Goal: Task Accomplishment & Management: Complete application form

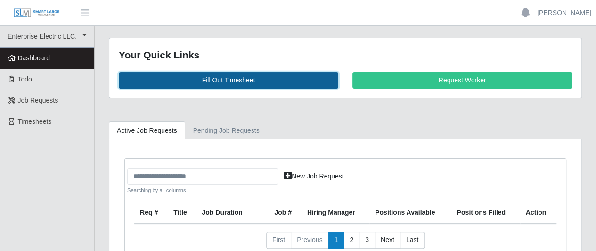
click at [237, 80] on link "Fill Out Timesheet" at bounding box center [229, 80] width 220 height 16
click at [230, 78] on link "Fill Out Timesheet" at bounding box center [229, 80] width 220 height 16
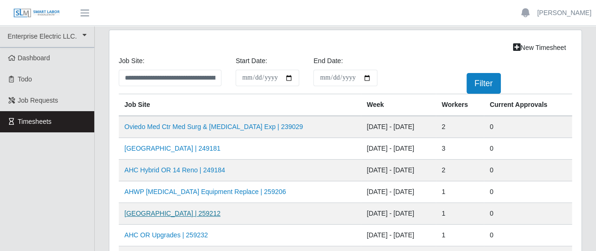
scroll to position [47, 0]
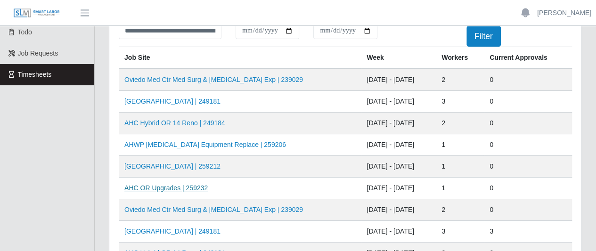
click at [183, 188] on link "AHC OR Upgrades | 259232" at bounding box center [165, 188] width 83 height 8
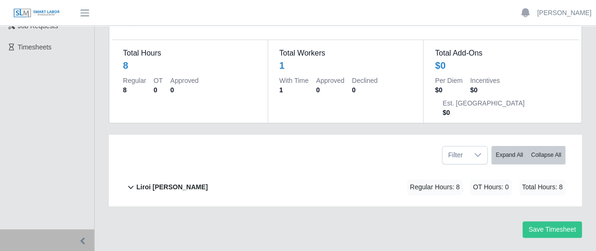
scroll to position [76, 0]
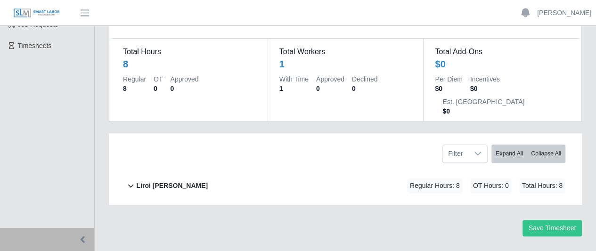
click at [156, 181] on b "Liroi [PERSON_NAME]" at bounding box center [172, 186] width 72 height 10
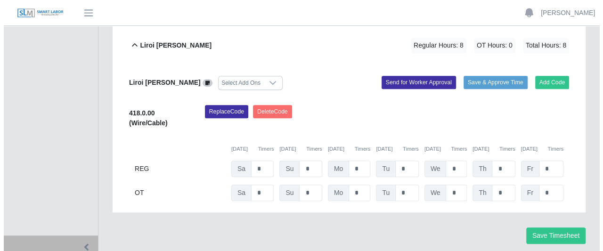
scroll to position [223, 0]
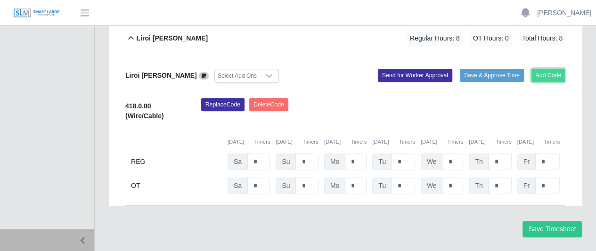
click at [553, 69] on button "Add Code" at bounding box center [548, 75] width 34 height 13
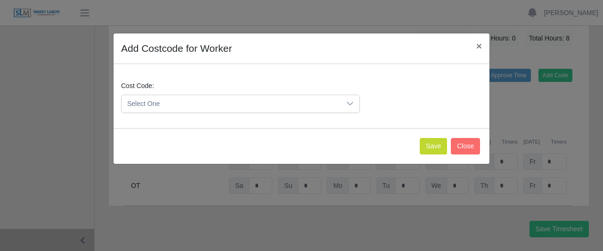
click at [345, 100] on div at bounding box center [350, 103] width 19 height 17
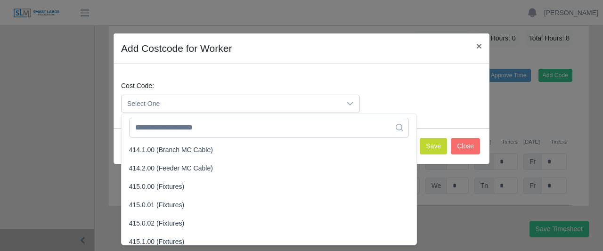
scroll to position [236, 0]
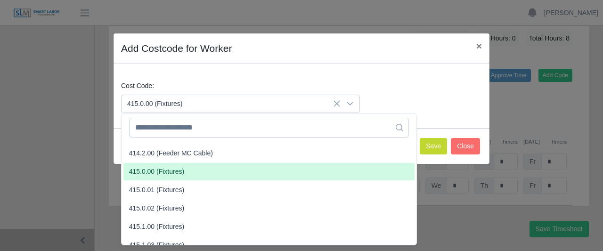
click at [203, 171] on li "415.0.00 (Fixtures)" at bounding box center [268, 171] width 291 height 17
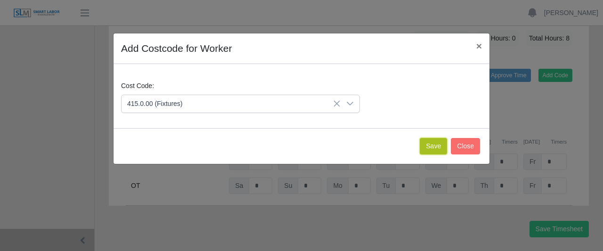
click at [430, 143] on button "Save" at bounding box center [433, 146] width 27 height 16
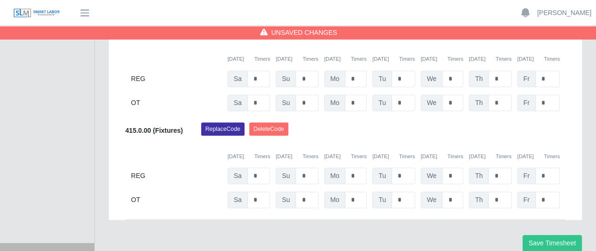
scroll to position [321, 0]
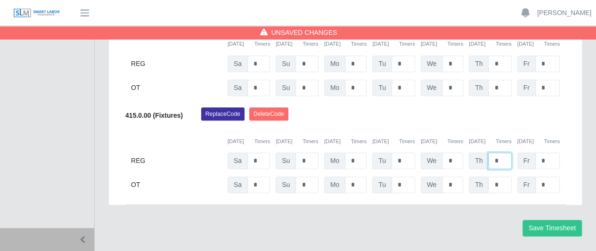
click at [501, 153] on input "*" at bounding box center [499, 161] width 23 height 16
type input "*"
click at [555, 220] on button "Save Timesheet" at bounding box center [551, 228] width 59 height 16
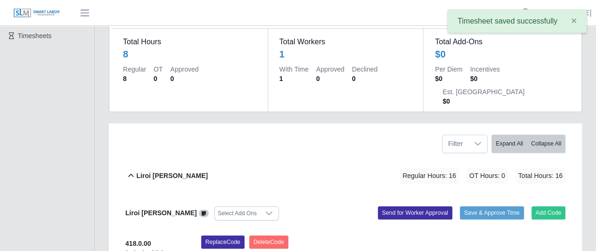
scroll to position [0, 0]
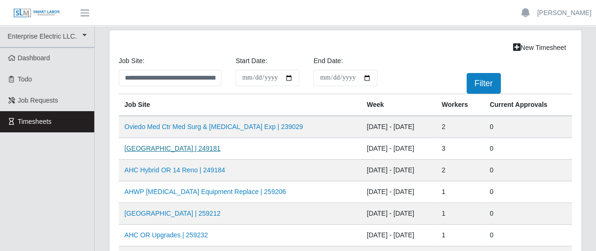
click at [173, 149] on link "AH Celebration Tower | 249181" at bounding box center [172, 149] width 96 height 8
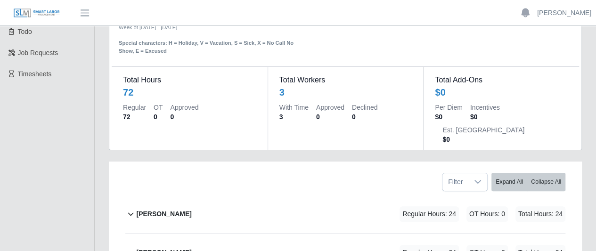
scroll to position [94, 0]
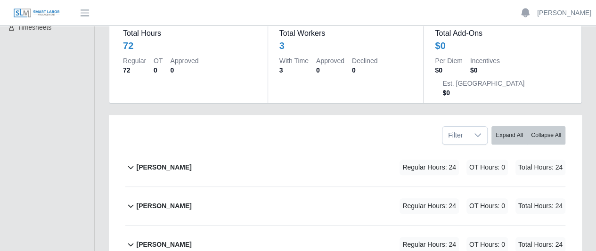
click at [147, 163] on b "[PERSON_NAME]" at bounding box center [163, 168] width 55 height 10
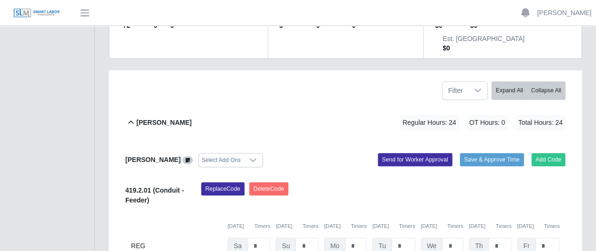
scroll to position [188, 0]
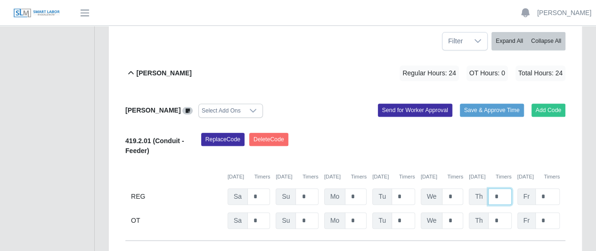
click at [506, 188] on input "*" at bounding box center [499, 196] width 23 height 16
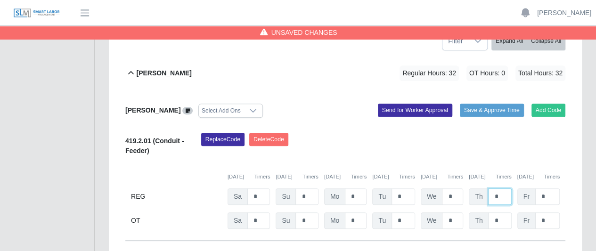
scroll to position [283, 0]
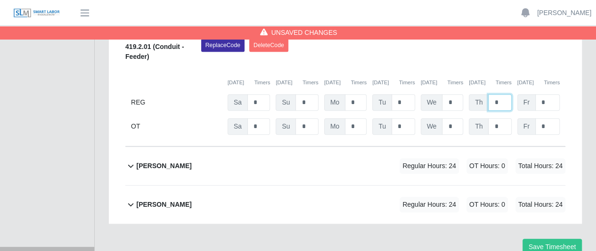
type input "*"
click at [159, 161] on b "[PERSON_NAME]" at bounding box center [163, 166] width 55 height 10
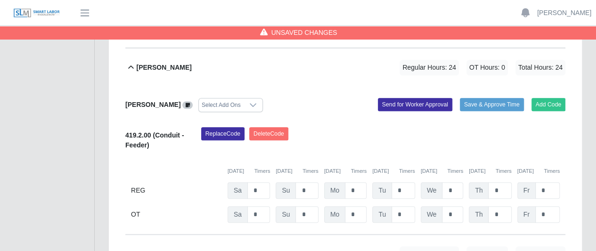
scroll to position [431, 0]
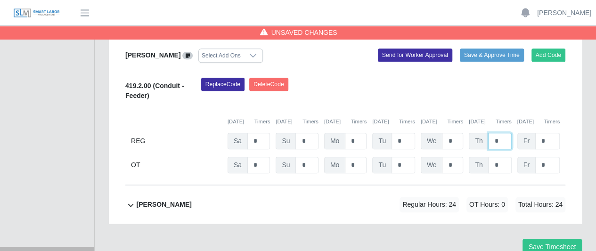
click at [501, 133] on input "*" at bounding box center [499, 141] width 23 height 16
type input "*"
click at [155, 200] on b "ray henderson" at bounding box center [163, 205] width 55 height 10
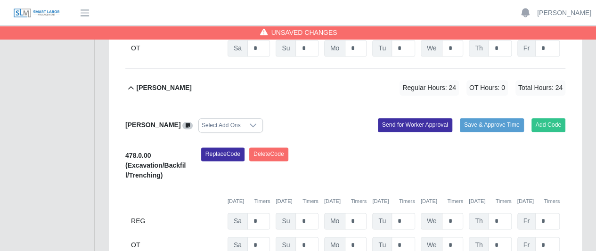
scroll to position [588, 0]
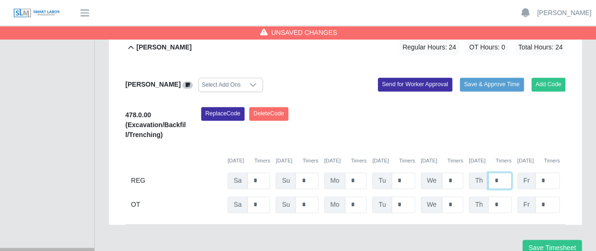
click at [502, 172] on input "*" at bounding box center [499, 180] width 23 height 16
type input "*"
click at [549, 240] on button "Save Timesheet" at bounding box center [551, 248] width 59 height 16
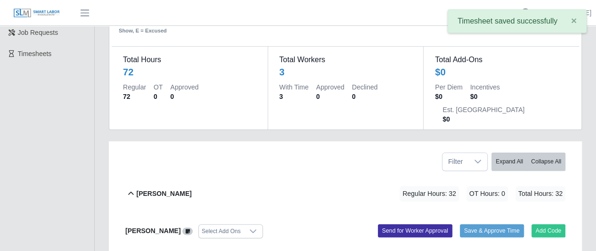
scroll to position [0, 0]
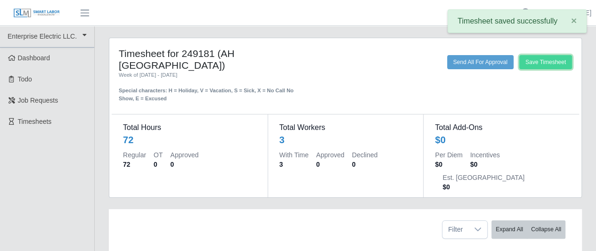
click at [541, 60] on button "Save Timesheet" at bounding box center [545, 62] width 53 height 14
